Goal: Navigation & Orientation: Find specific page/section

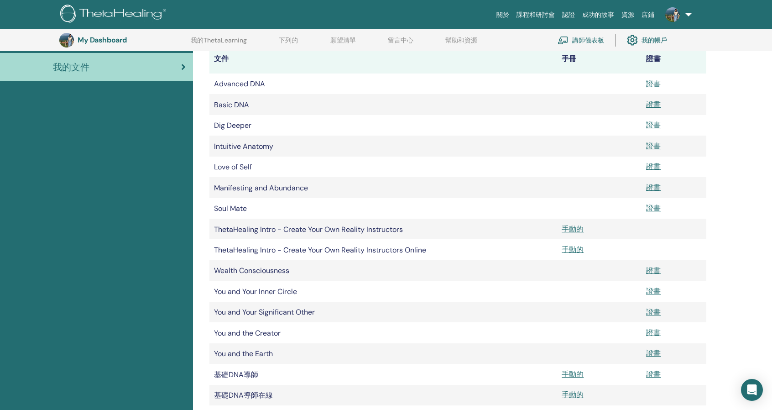
scroll to position [68, 0]
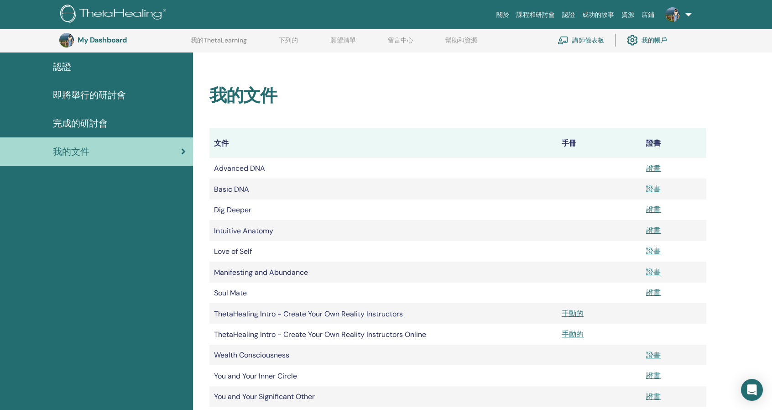
click at [590, 30] on link "講師儀表板" at bounding box center [581, 40] width 47 height 20
click at [590, 37] on font "講師儀表板" at bounding box center [588, 41] width 32 height 8
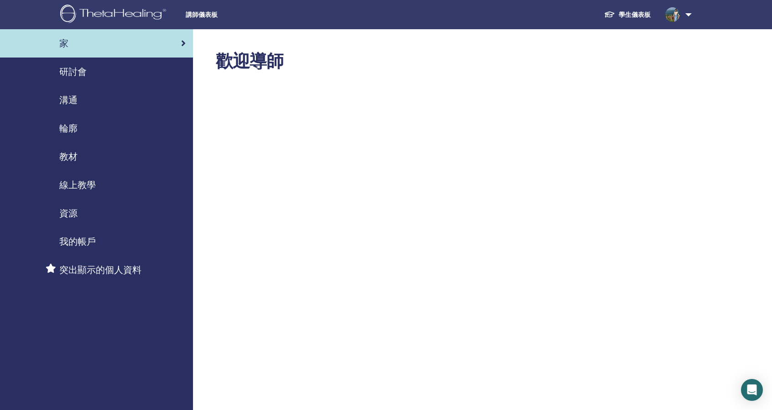
click at [107, 181] on div "線上教學" at bounding box center [96, 185] width 178 height 14
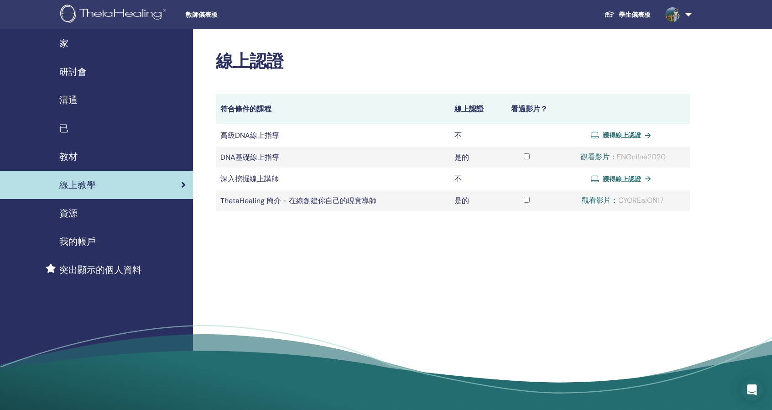
click at [321, 255] on div "線上認證 符合條件的課程 線上認證 看過影片？ 高級DNA線上指導 不 獲得線上認證 DNA基礎線上指導 是的 不 是的" at bounding box center [482, 222] width 579 height 387
click at [147, 17] on img at bounding box center [114, 15] width 109 height 21
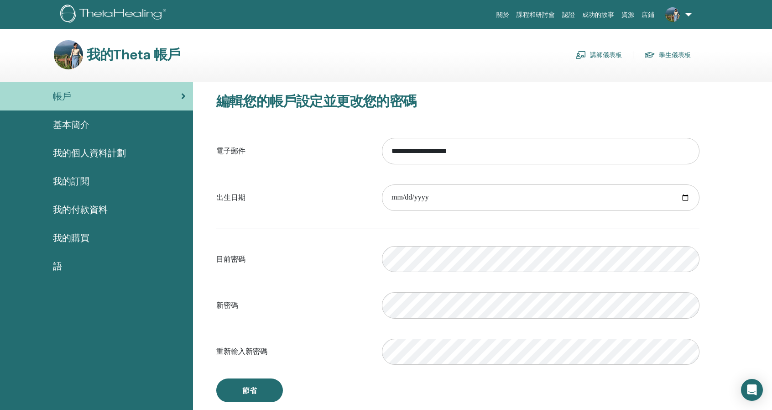
click at [594, 58] on font "講師儀表板" at bounding box center [606, 55] width 32 height 8
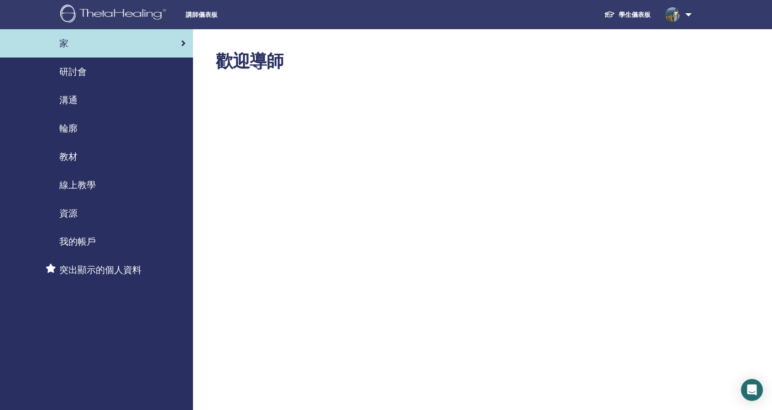
click at [89, 78] on div "研討會" at bounding box center [96, 72] width 178 height 14
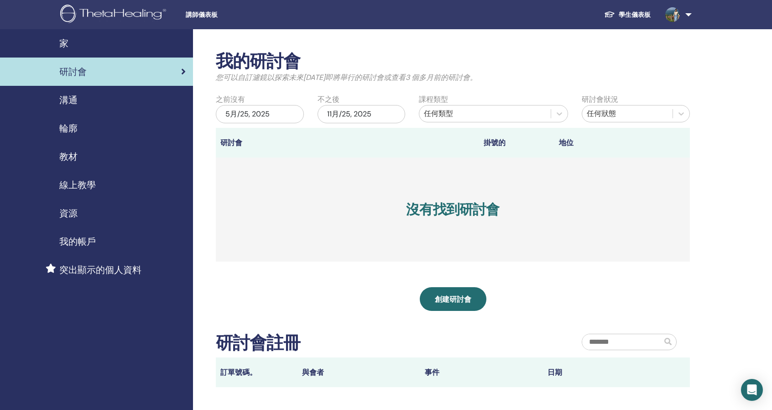
click at [89, 100] on div "溝通" at bounding box center [96, 100] width 178 height 14
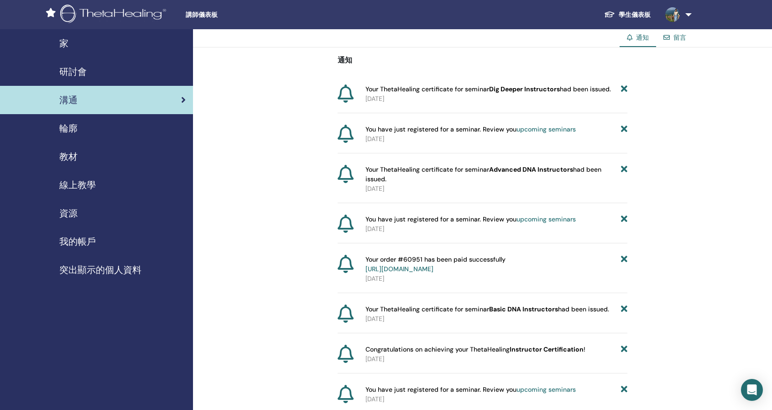
click at [90, 133] on div "輪廓" at bounding box center [96, 128] width 178 height 14
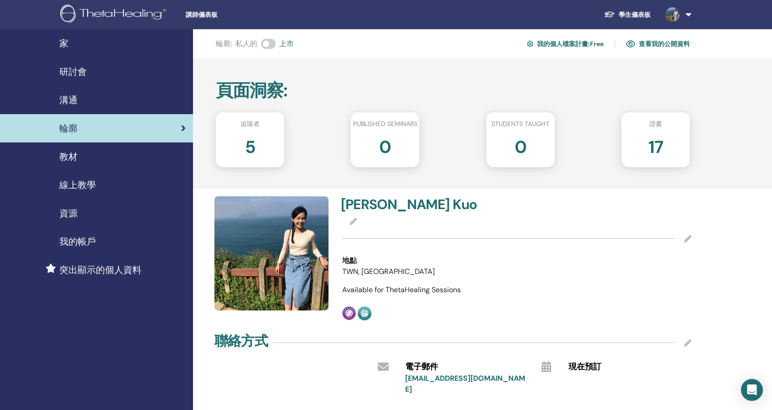
click at [677, 41] on font "查看我的公開資料" at bounding box center [664, 44] width 51 height 8
